Goal: Navigation & Orientation: Go to known website

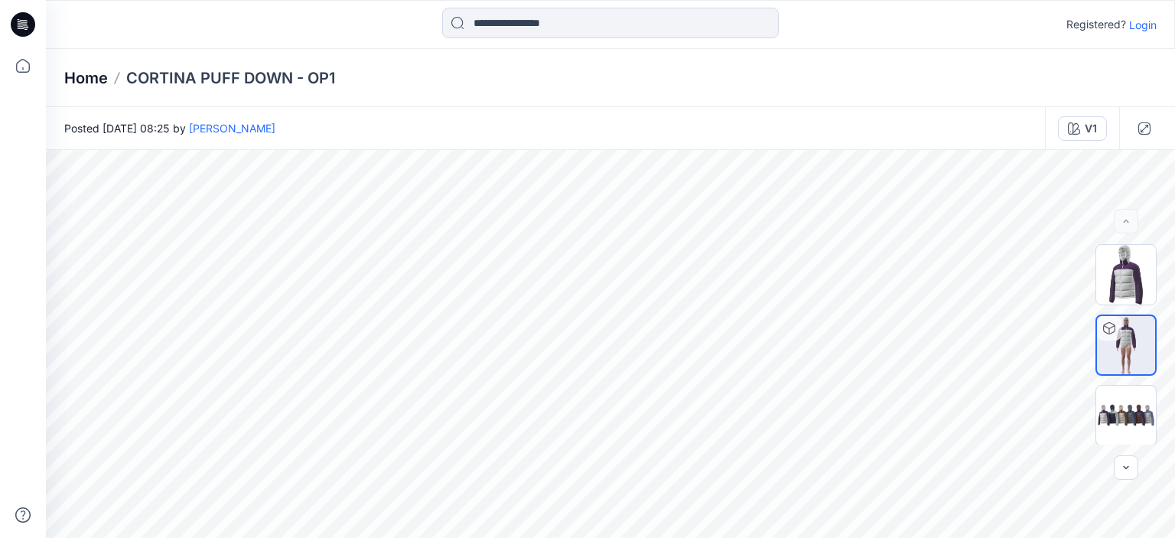
click at [98, 73] on p "Home" at bounding box center [86, 77] width 44 height 21
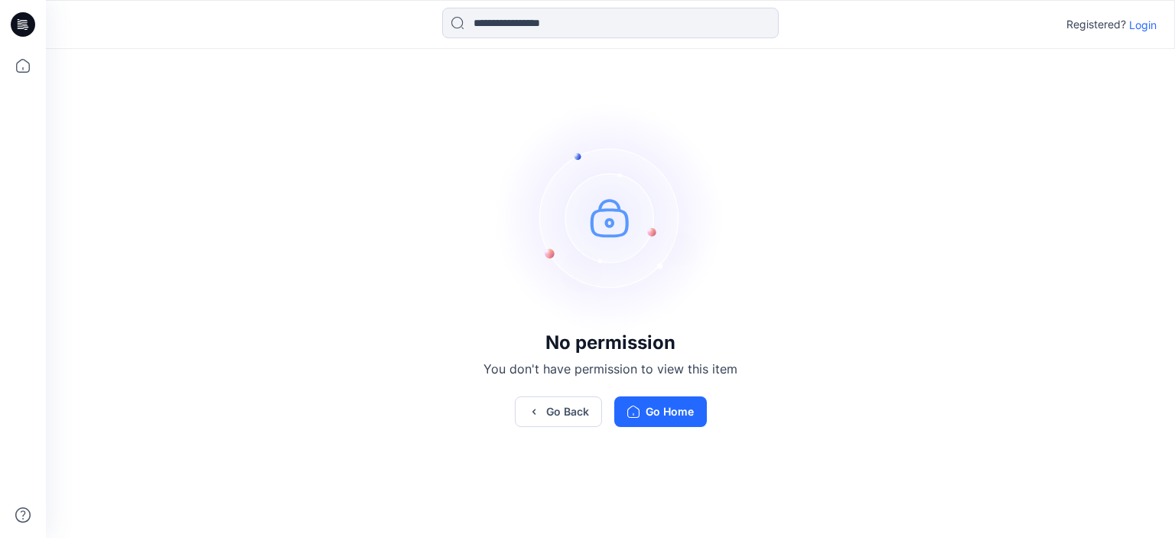
click at [1141, 27] on p "Login" at bounding box center [1143, 25] width 28 height 16
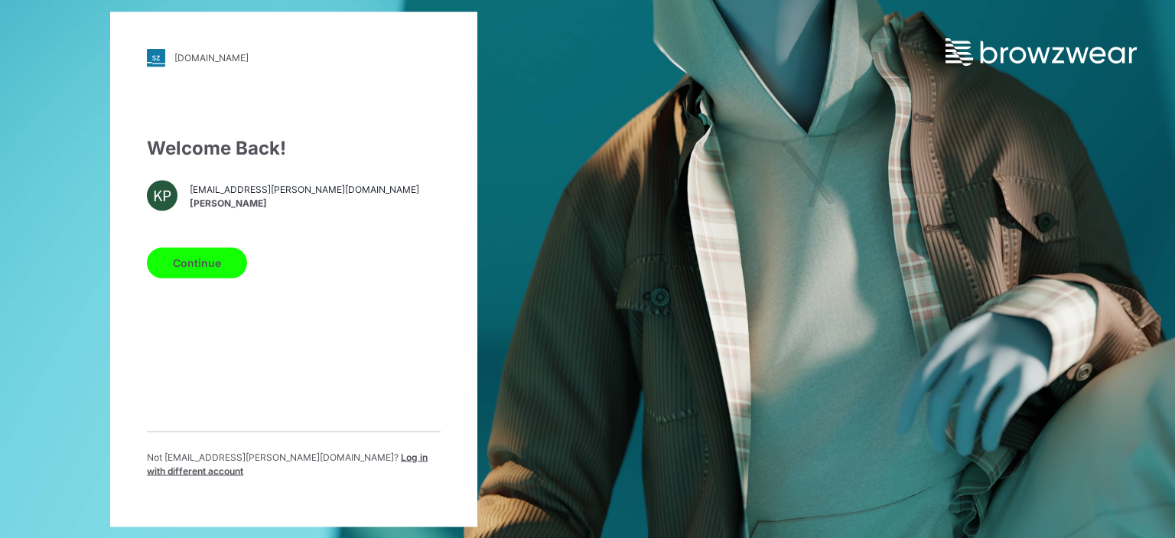
click at [195, 261] on button "Continue" at bounding box center [197, 262] width 100 height 31
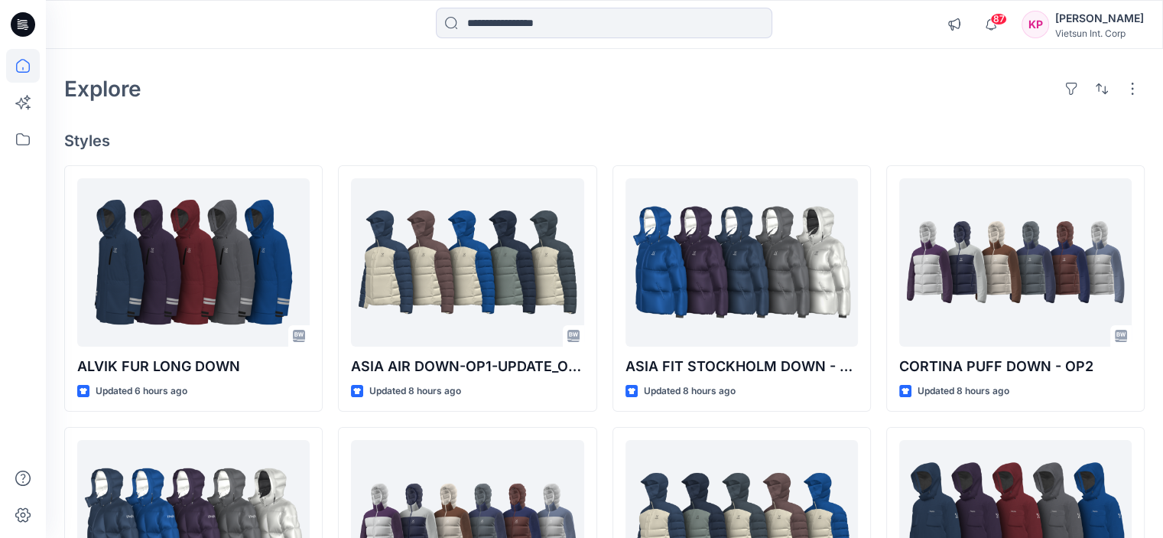
scroll to position [76, 0]
